Goal: Information Seeking & Learning: Learn about a topic

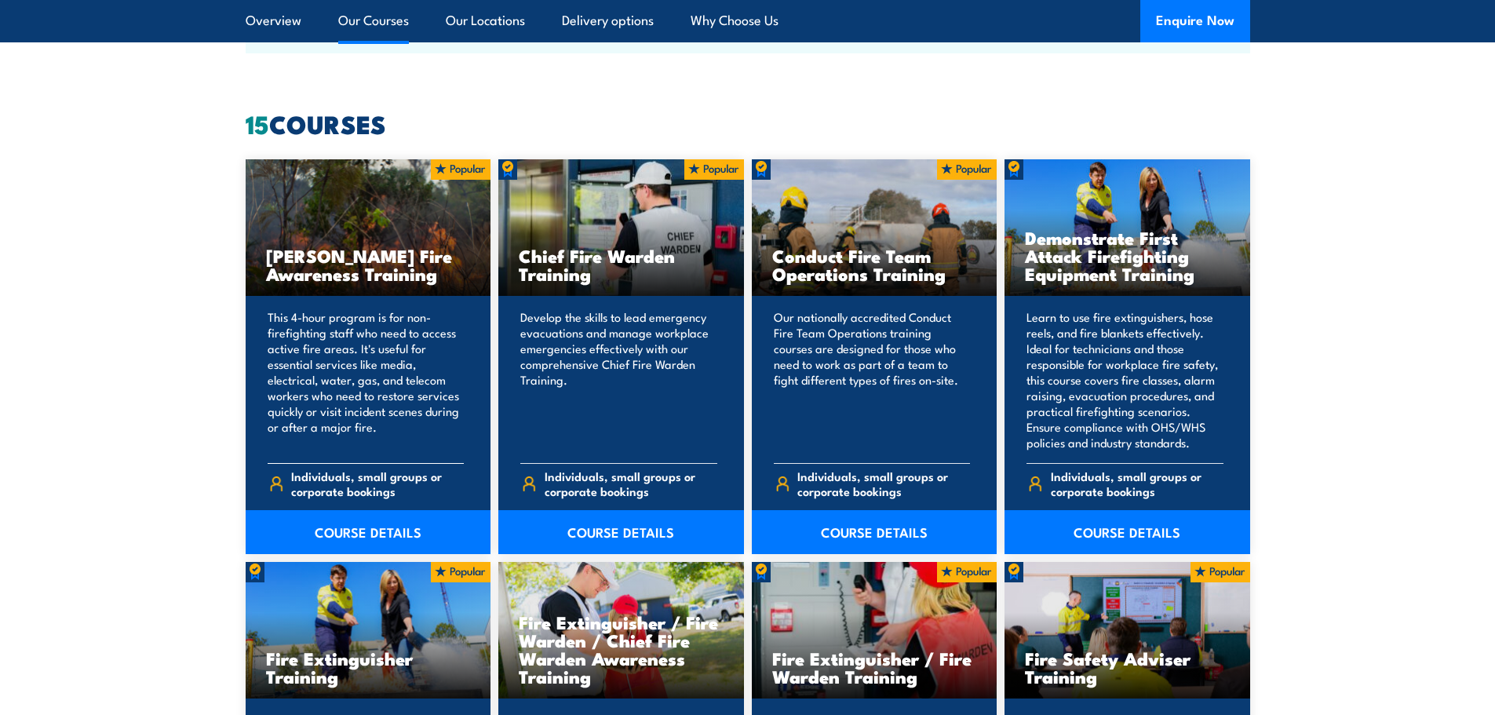
scroll to position [1178, 0]
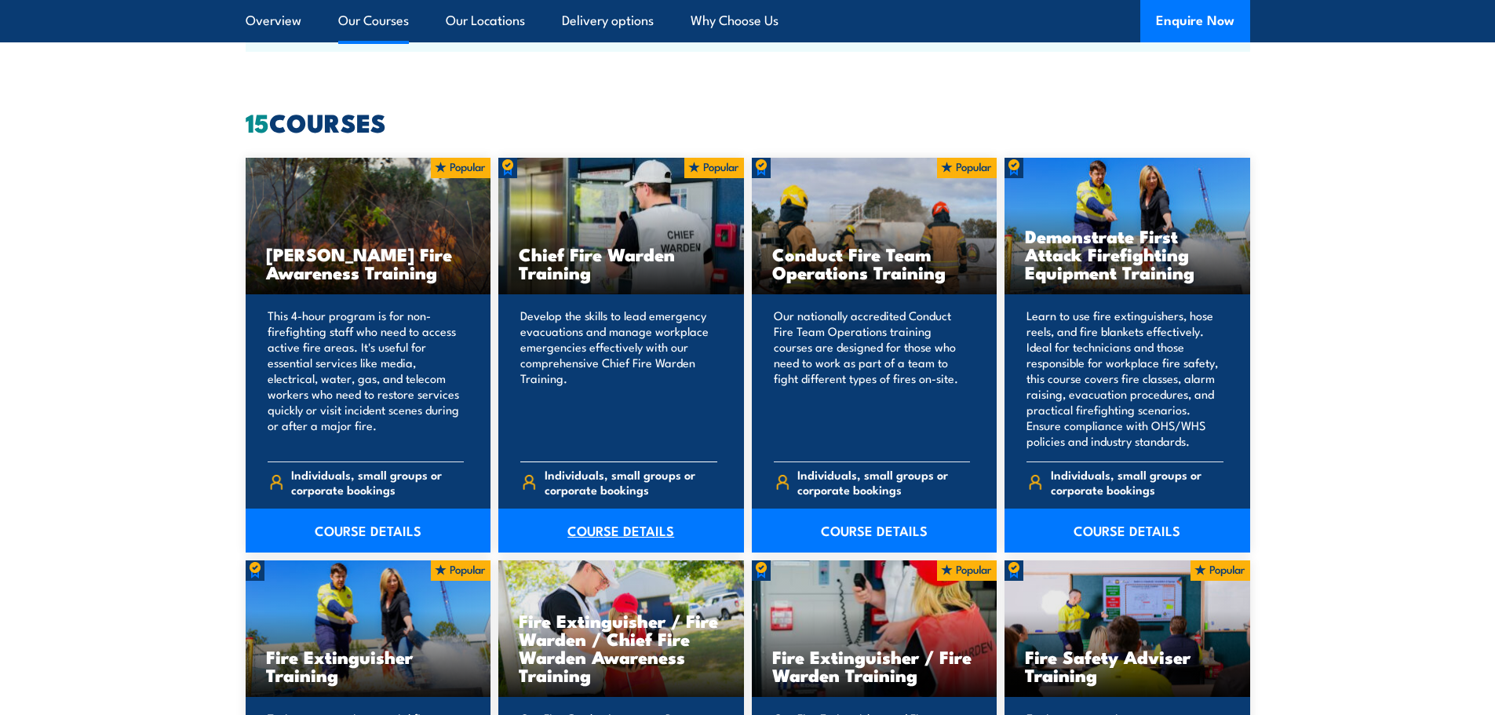
click at [625, 531] on link "COURSE DETAILS" at bounding box center [621, 531] width 246 height 44
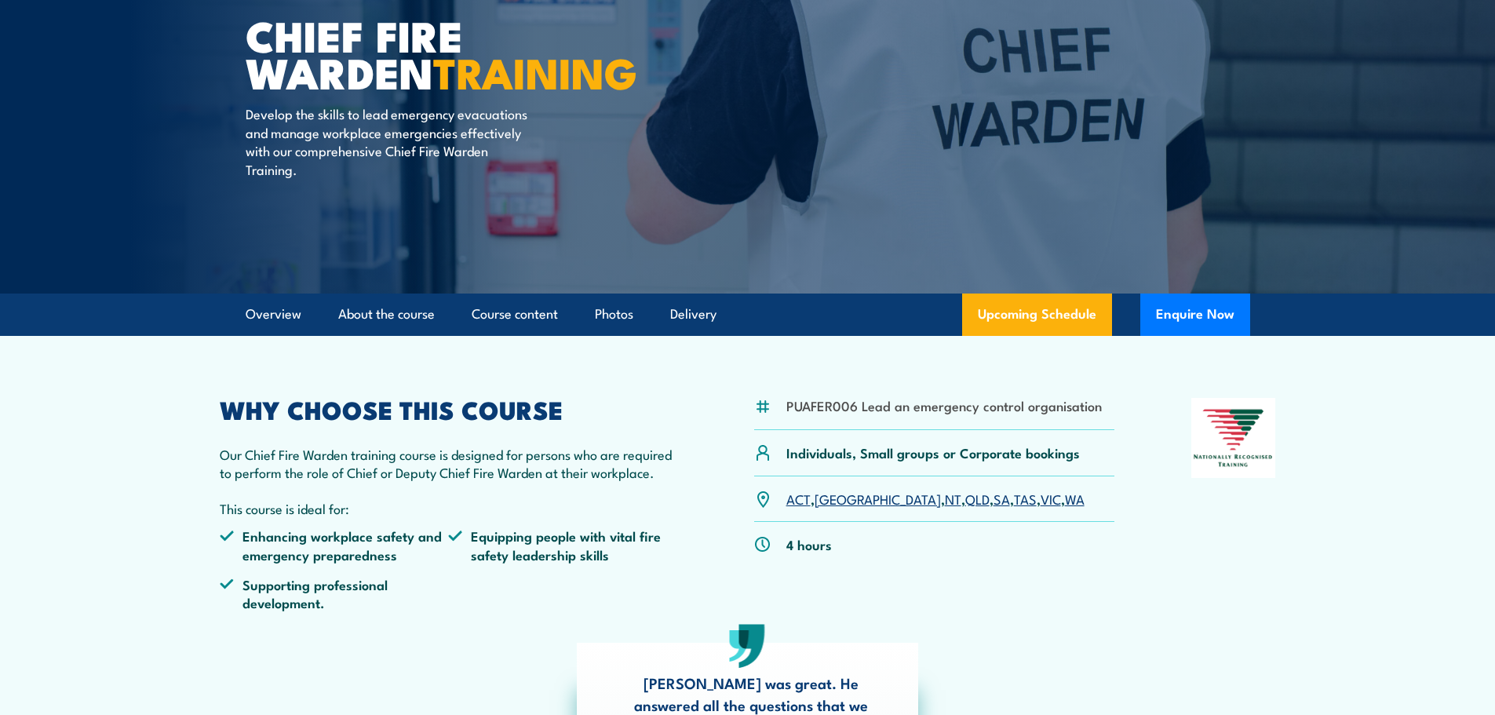
scroll to position [157, 0]
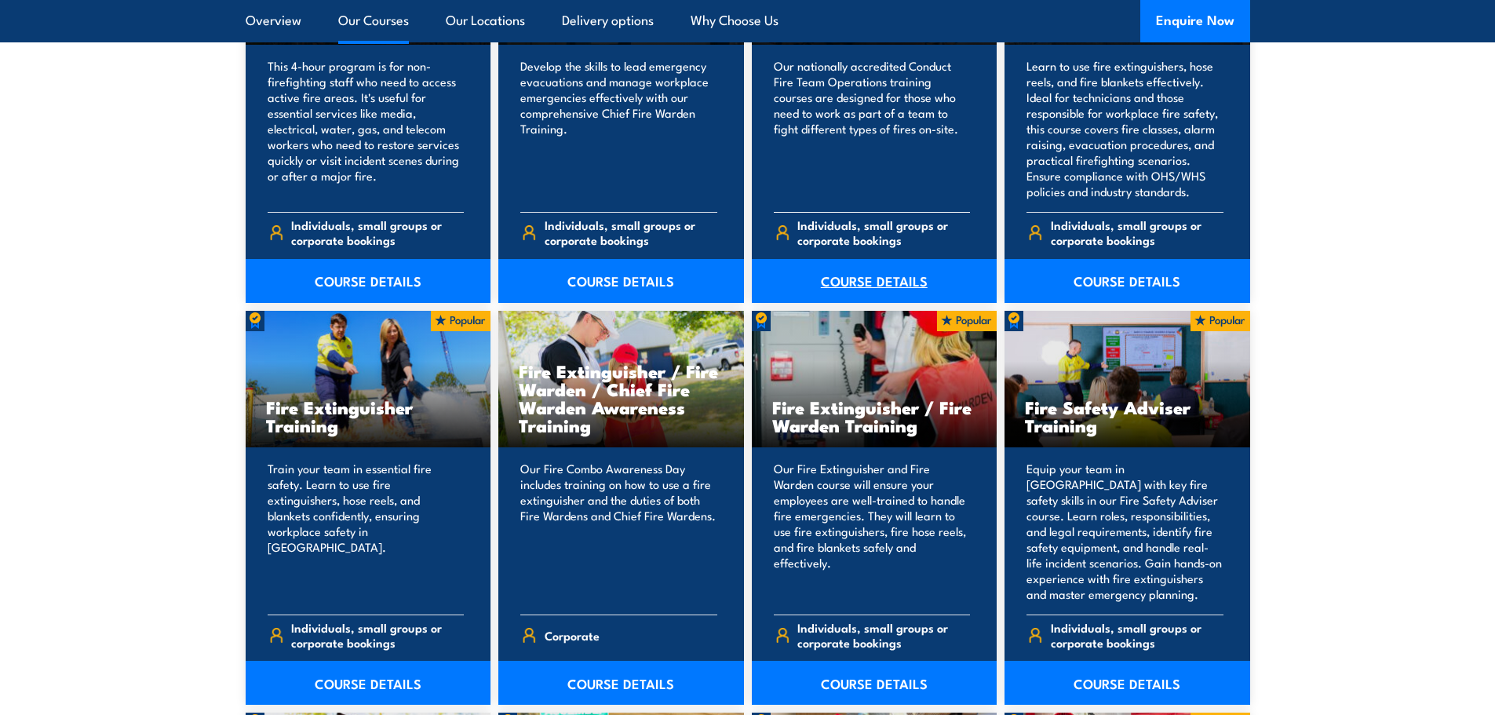
scroll to position [1570, 0]
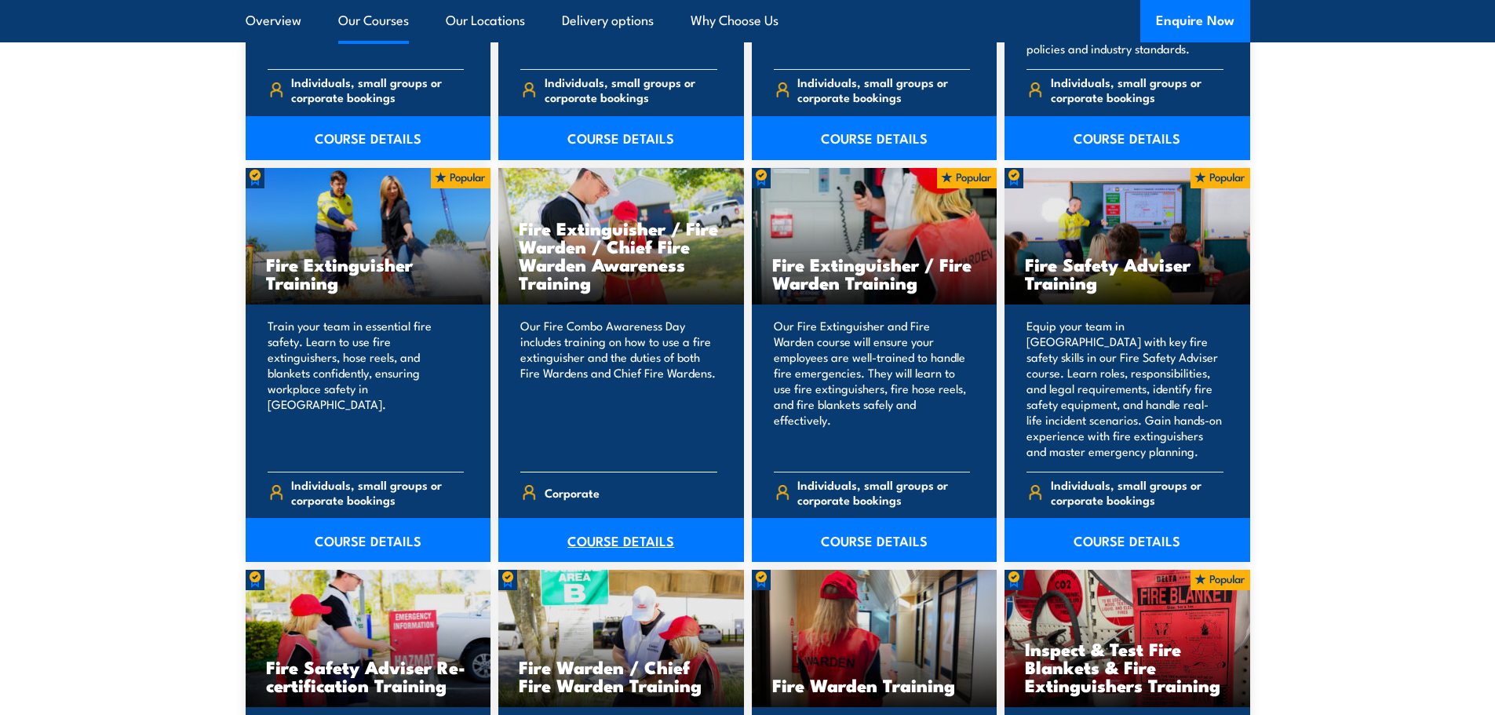
click at [616, 539] on link "COURSE DETAILS" at bounding box center [621, 540] width 246 height 44
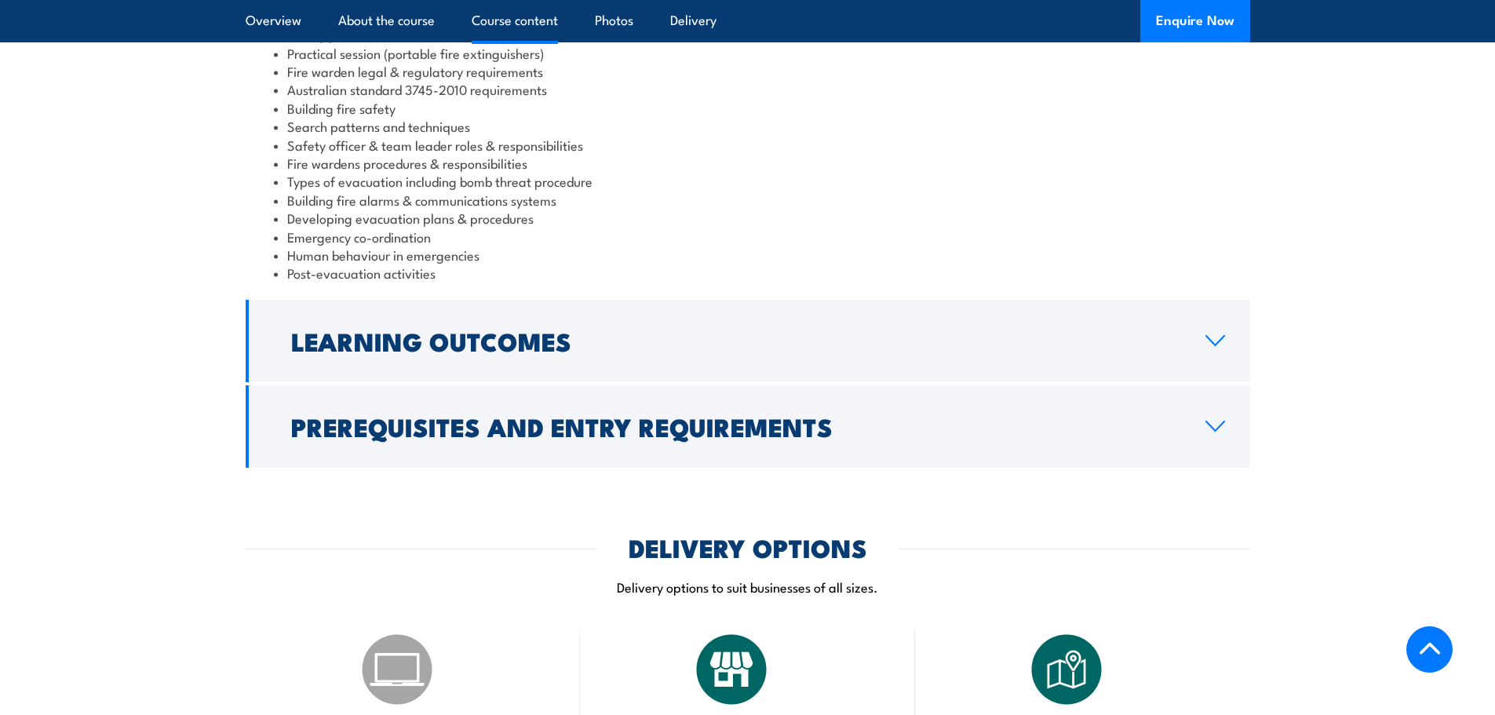
scroll to position [1256, 0]
